Goal: Task Accomplishment & Management: Manage account settings

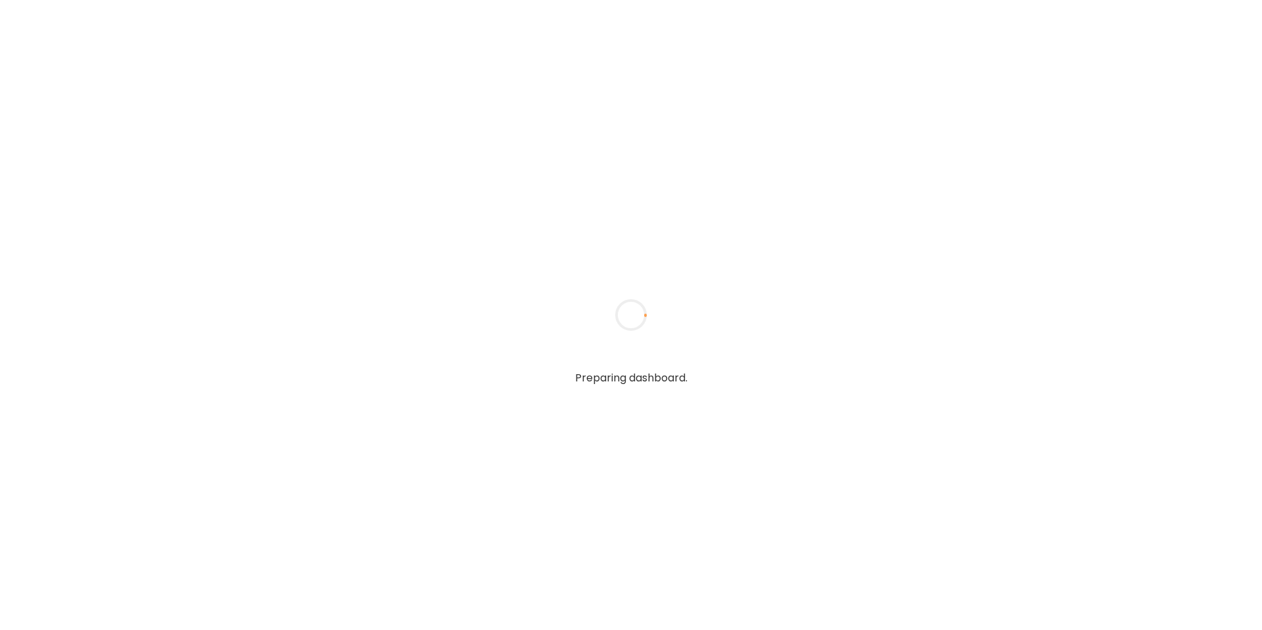
type textarea "**********"
type input "**********"
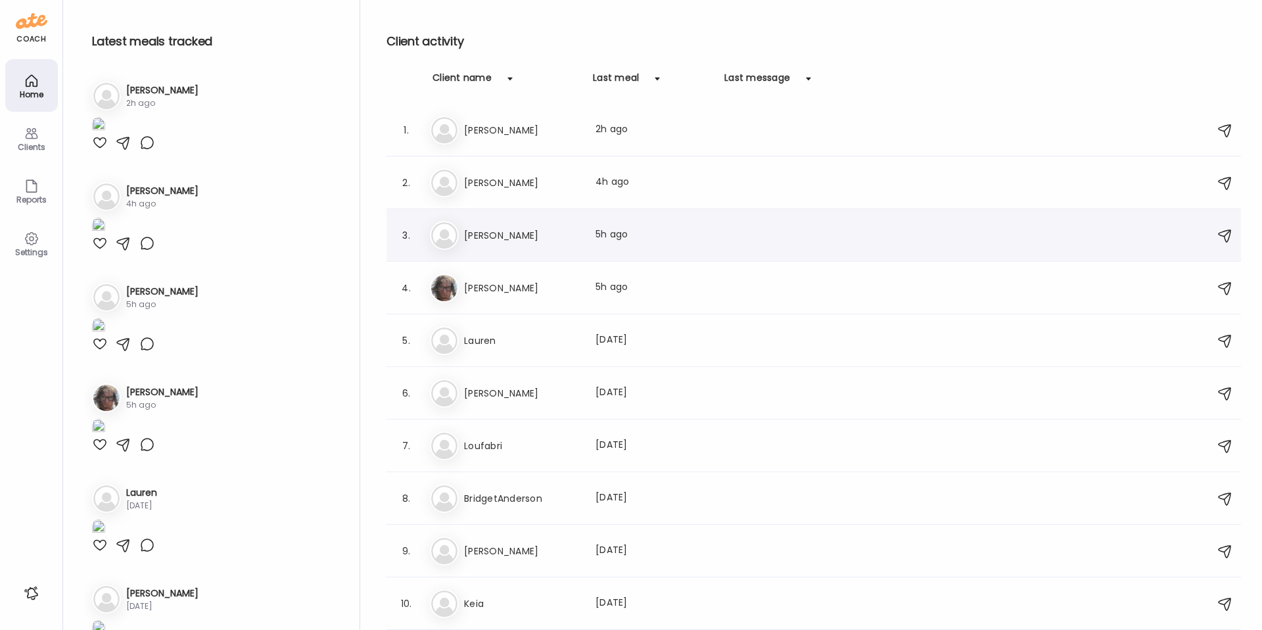
click at [512, 231] on h3 "[PERSON_NAME]" at bounding box center [522, 235] width 116 height 16
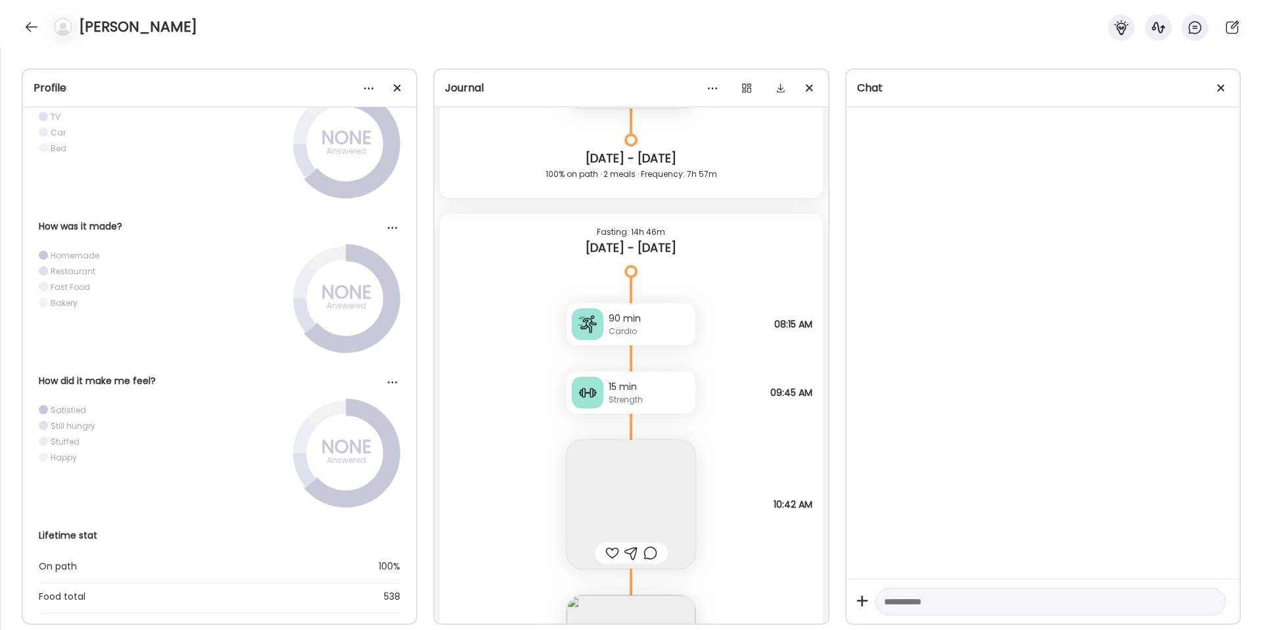
scroll to position [8588, 0]
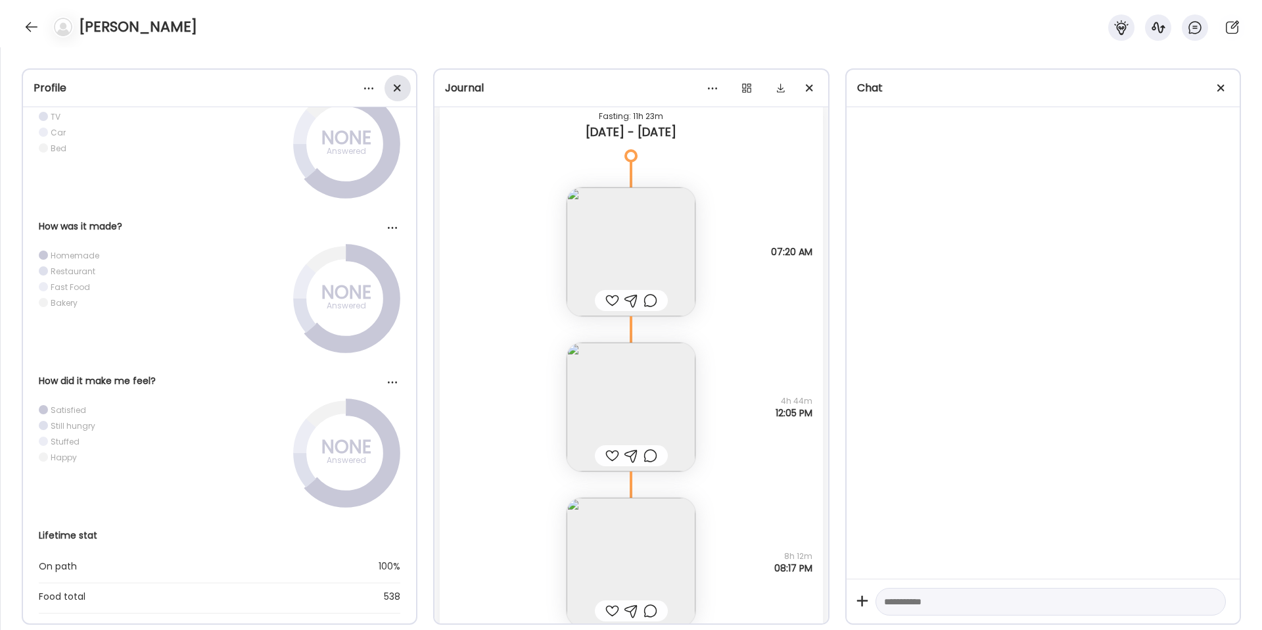
click at [397, 87] on span at bounding box center [397, 87] width 7 height 7
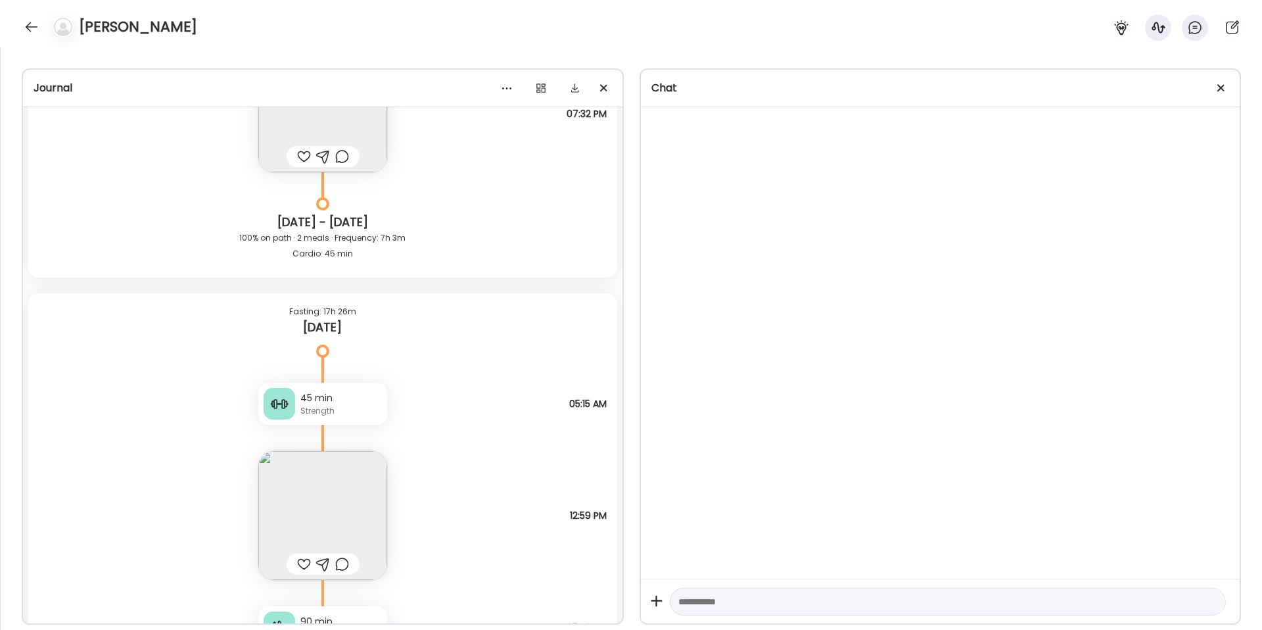
scroll to position [46477, 0]
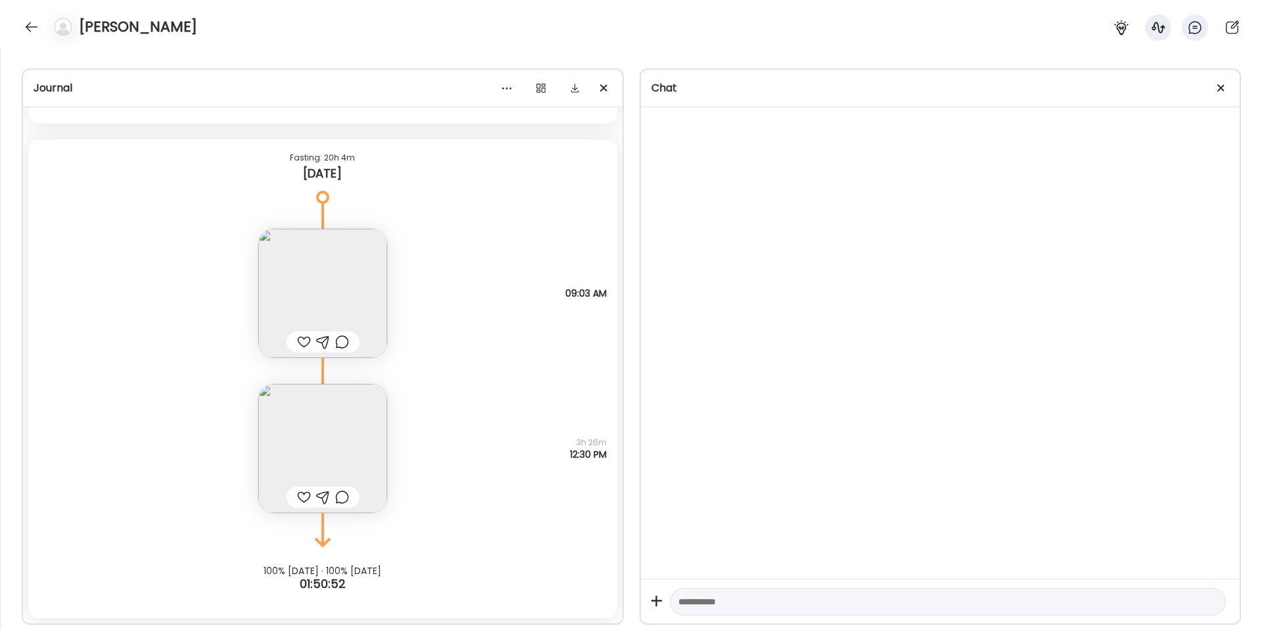
click at [323, 282] on img at bounding box center [322, 293] width 129 height 129
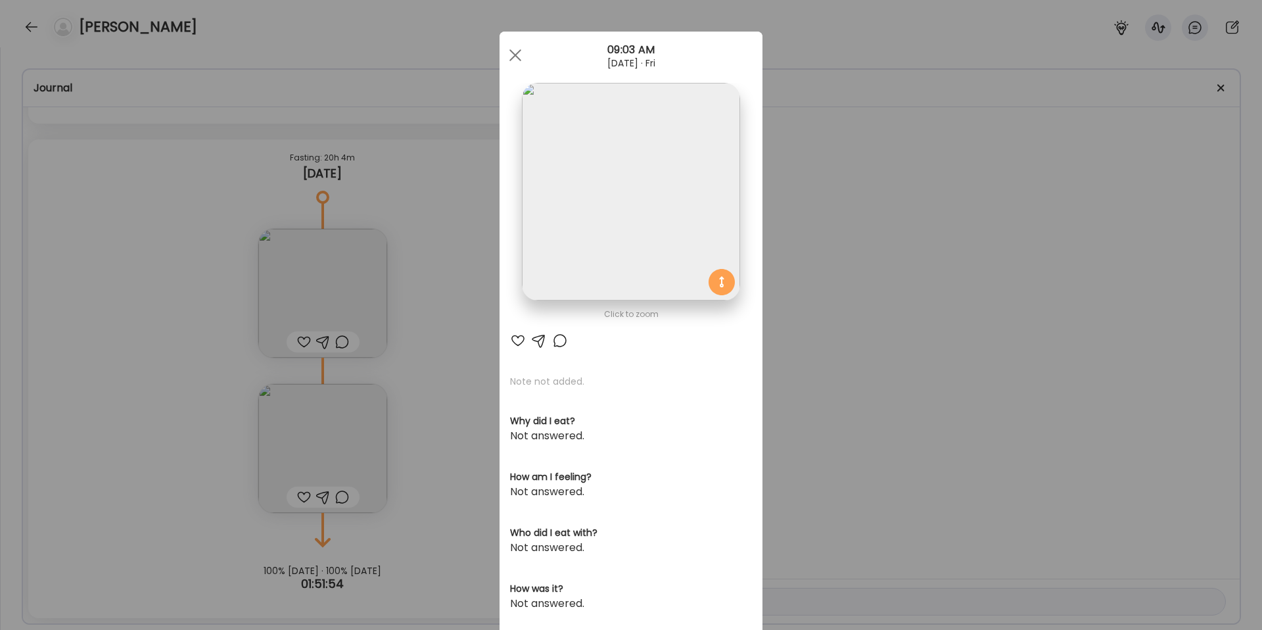
scroll to position [45847, 0]
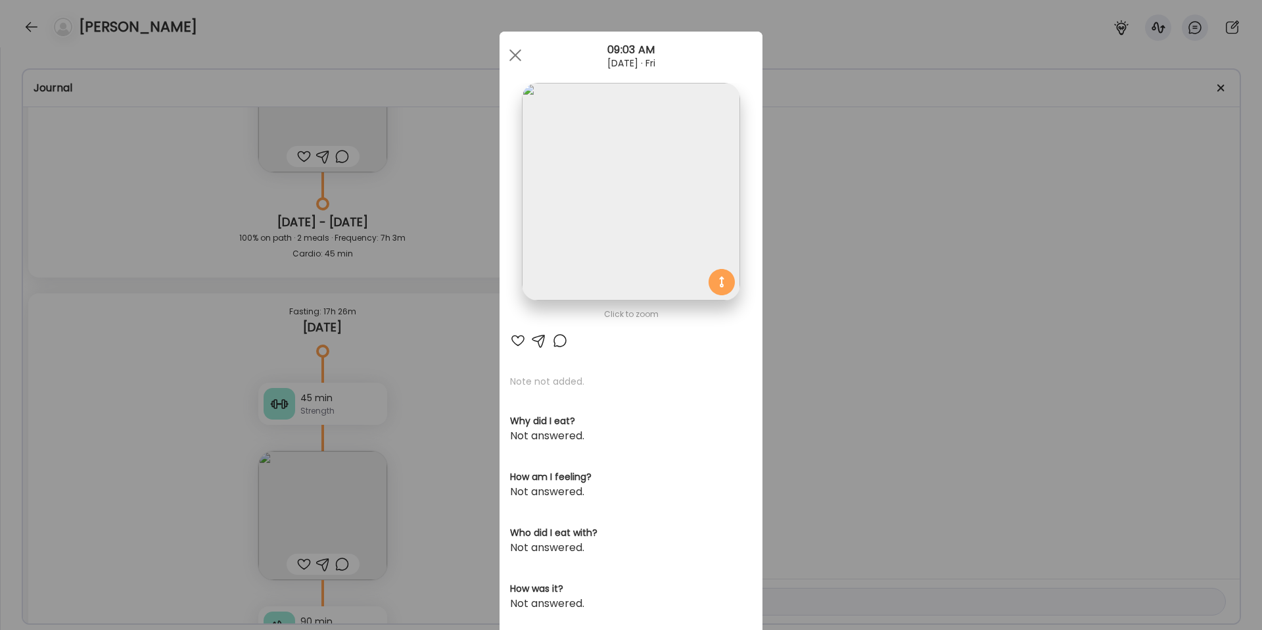
click at [867, 359] on div "Ate Coach Dashboard Wahoo! It’s official Take a moment to set up your Coach Pro…" at bounding box center [631, 315] width 1262 height 630
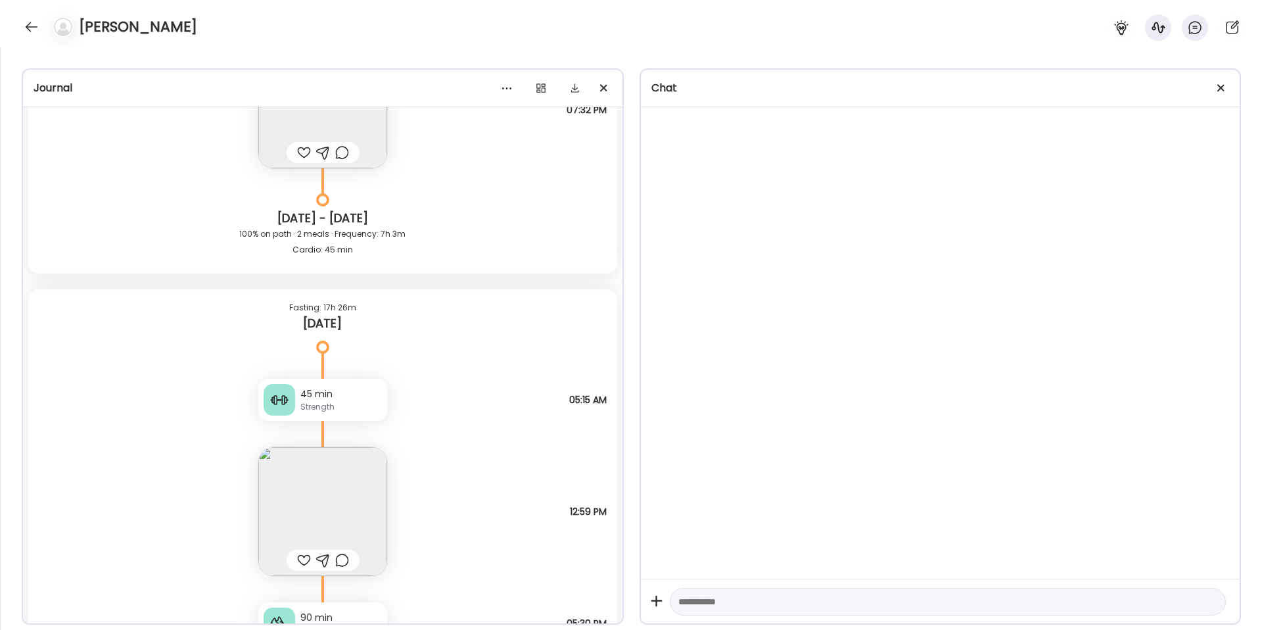
scroll to position [45778, 0]
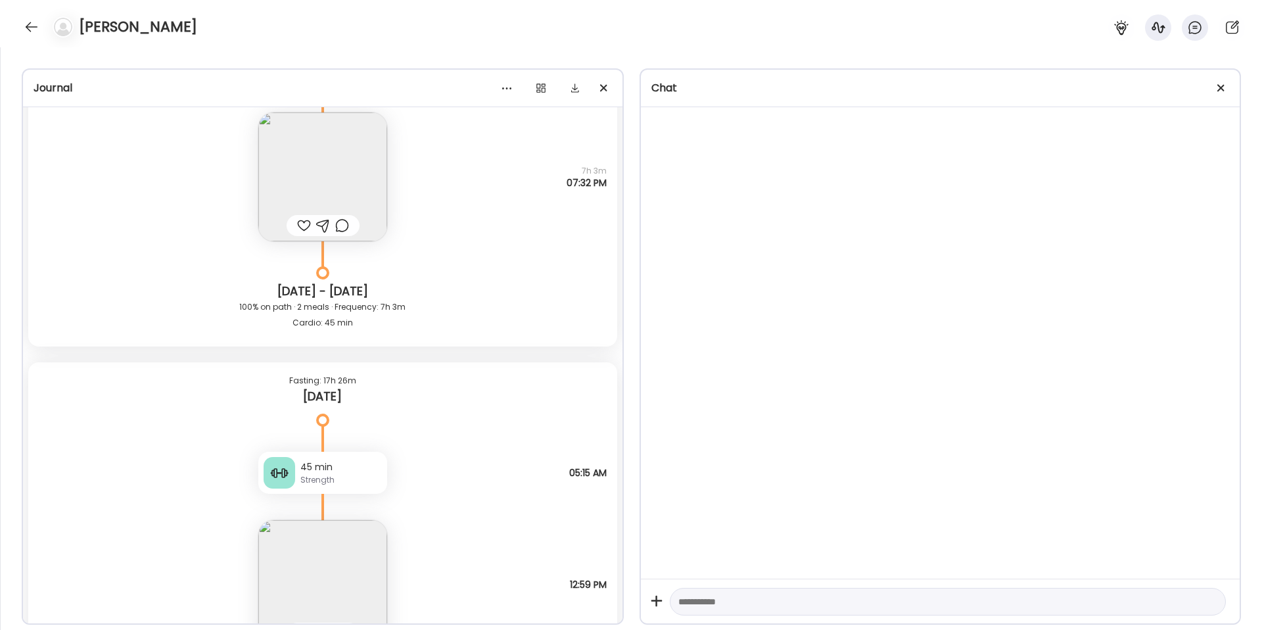
click at [318, 581] on img at bounding box center [322, 584] width 129 height 129
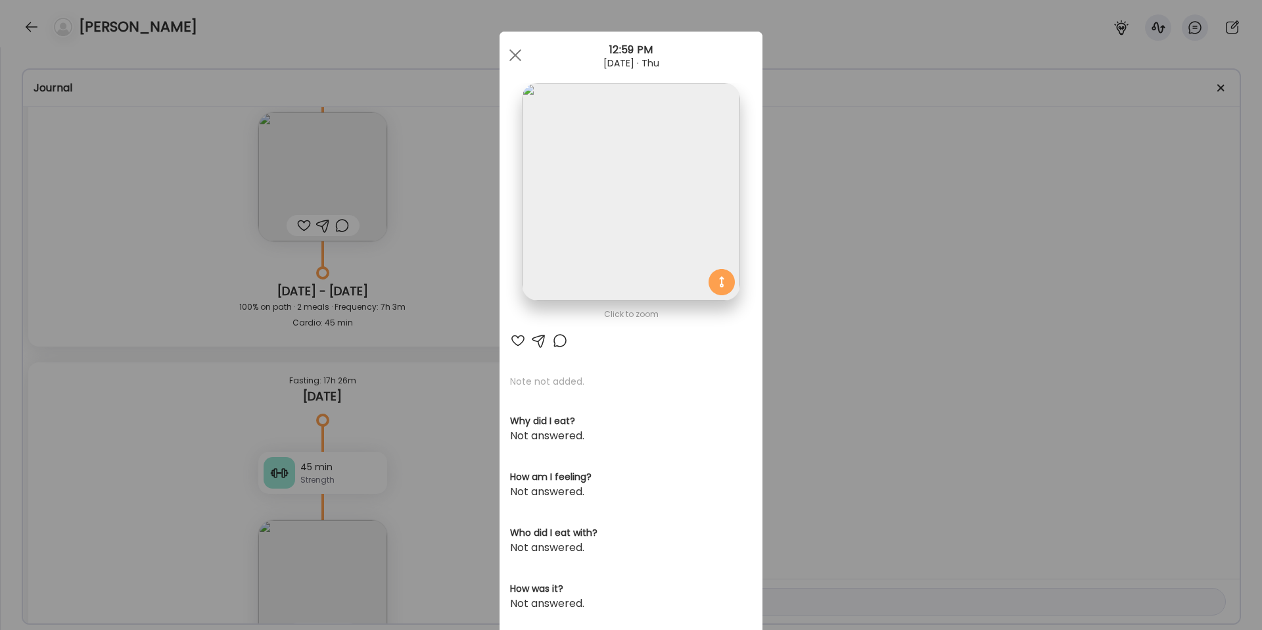
click at [840, 241] on div "Ate Coach Dashboard Wahoo! It’s official Take a moment to set up your Coach Pro…" at bounding box center [631, 315] width 1262 height 630
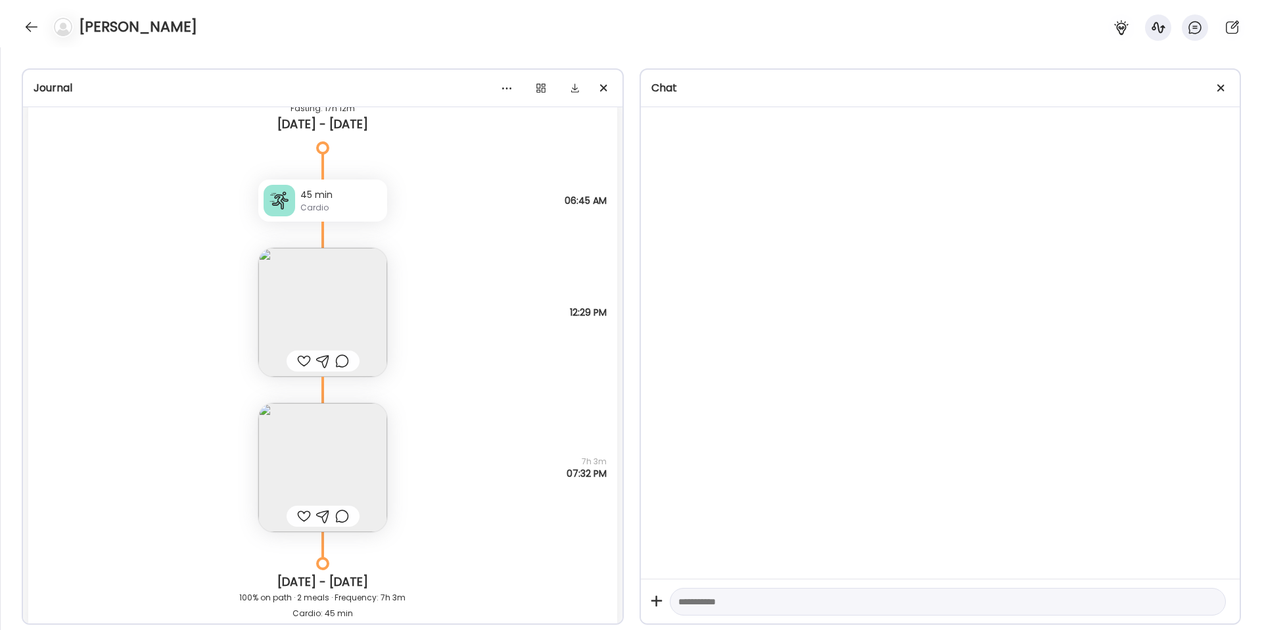
scroll to position [45475, 0]
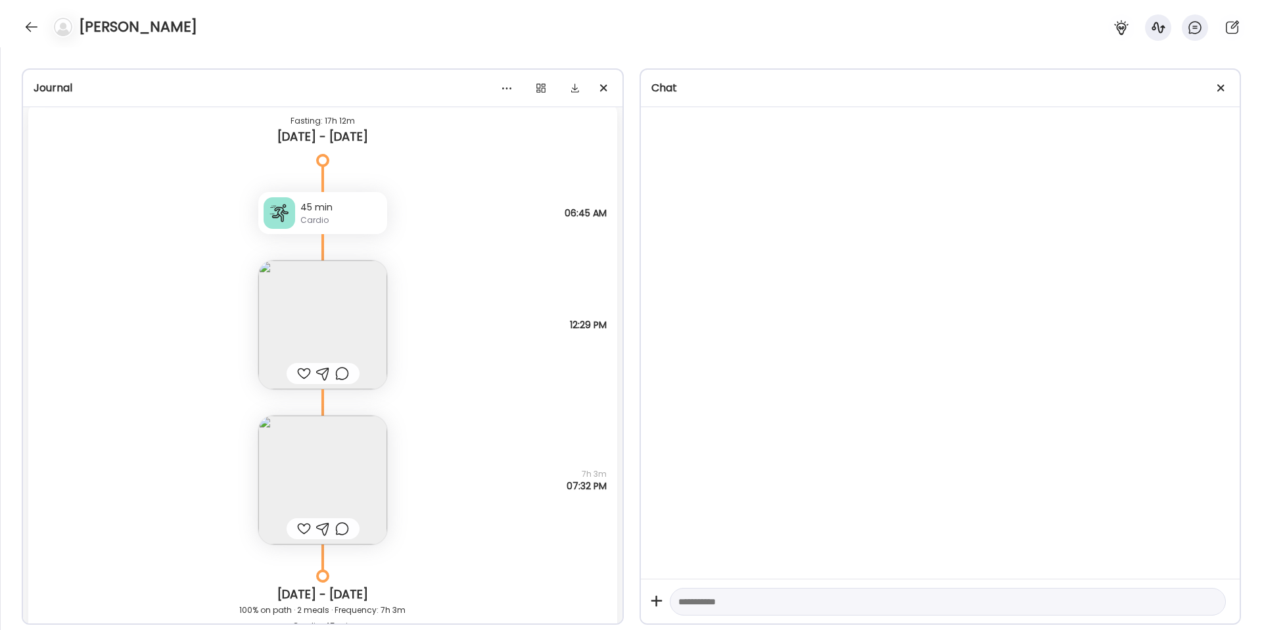
click at [290, 302] on img at bounding box center [322, 324] width 129 height 129
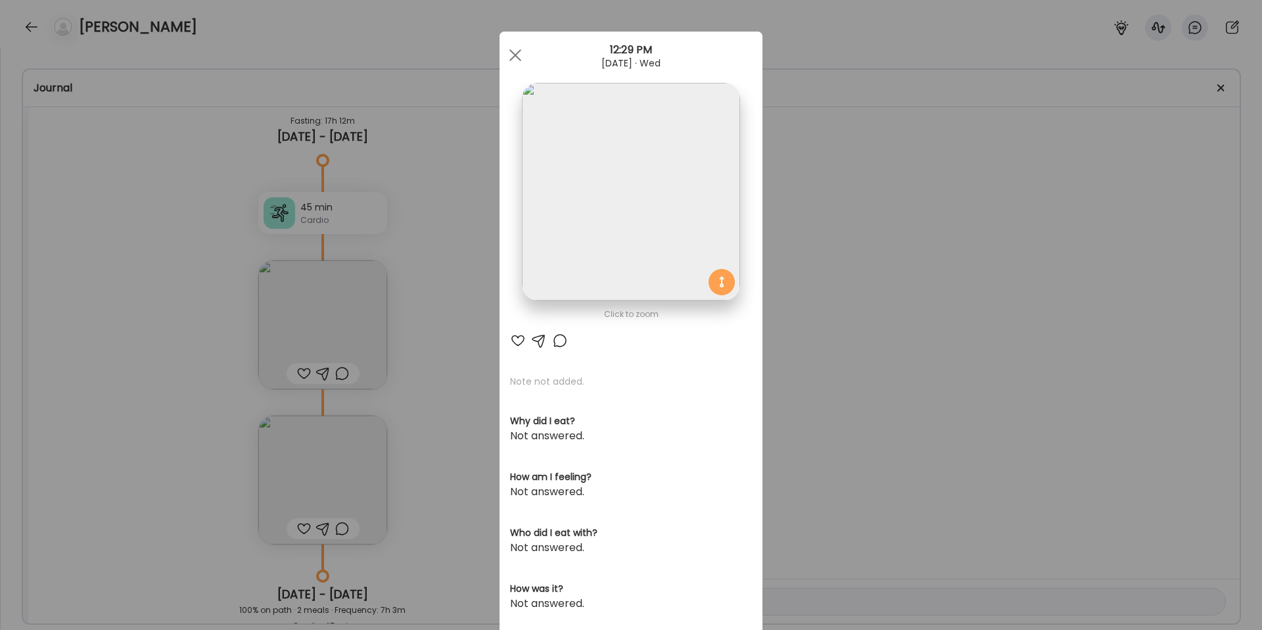
click at [423, 321] on div "Ate Coach Dashboard Wahoo! It’s official Take a moment to set up your Coach Pro…" at bounding box center [631, 315] width 1262 height 630
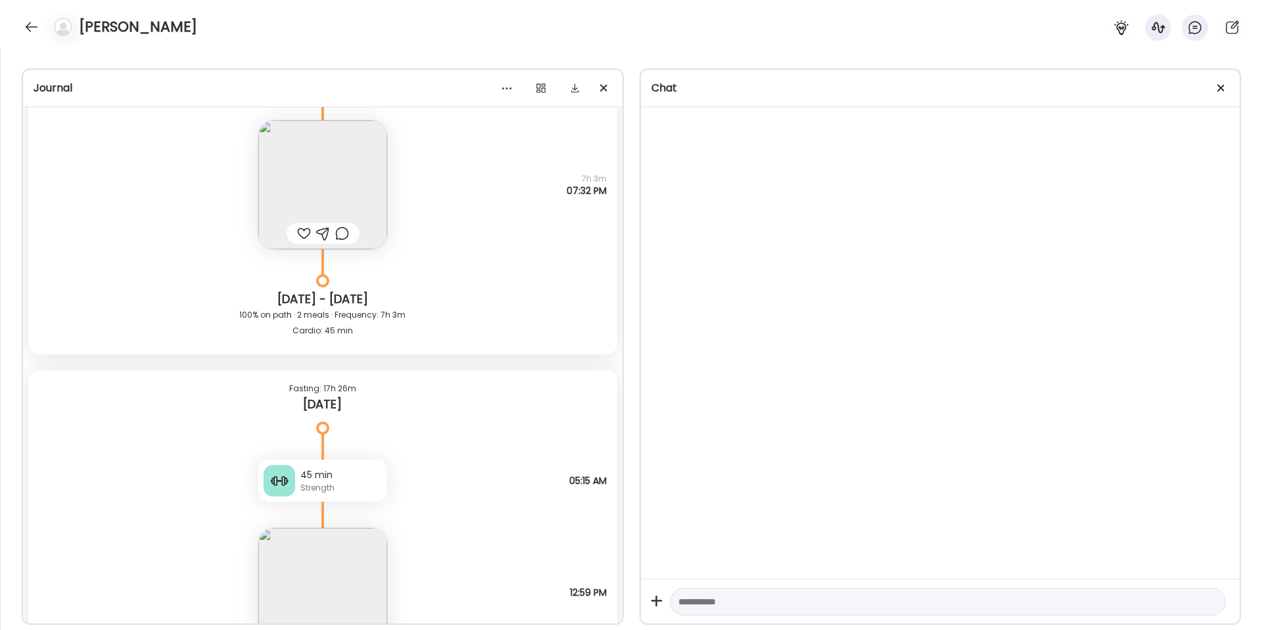
scroll to position [46477, 0]
